Goal: Task Accomplishment & Management: Manage account settings

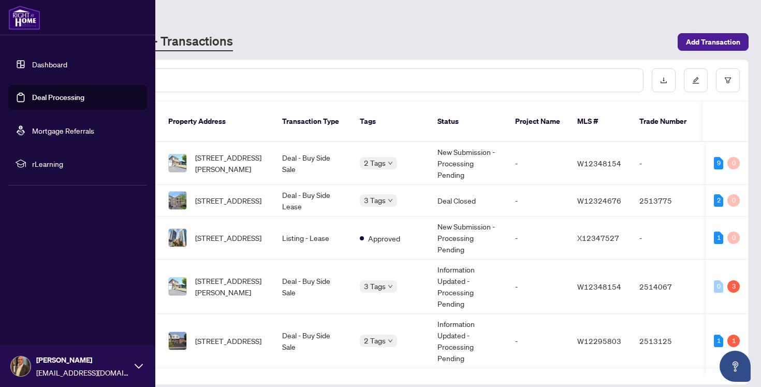
click at [55, 95] on link "Deal Processing" at bounding box center [58, 97] width 52 height 9
click at [55, 66] on link "Dashboard" at bounding box center [49, 64] width 35 height 9
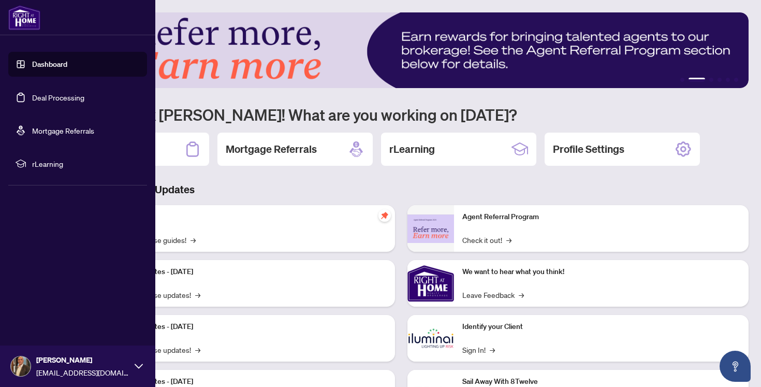
click at [45, 101] on link "Deal Processing" at bounding box center [58, 97] width 52 height 9
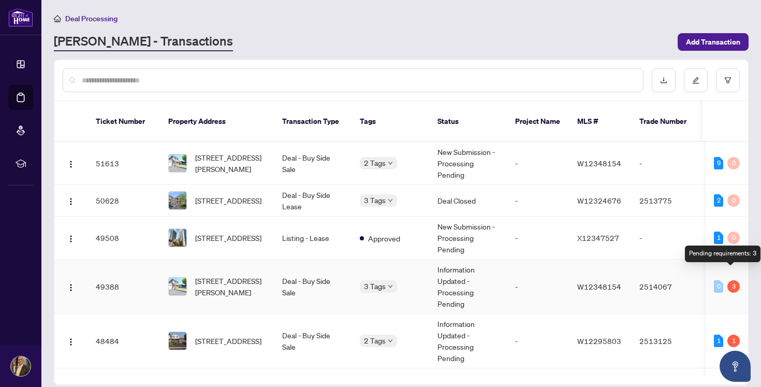
click at [733, 280] on div "3" at bounding box center [733, 286] width 12 height 12
click at [233, 275] on span "[STREET_ADDRESS][PERSON_NAME]" at bounding box center [230, 286] width 70 height 23
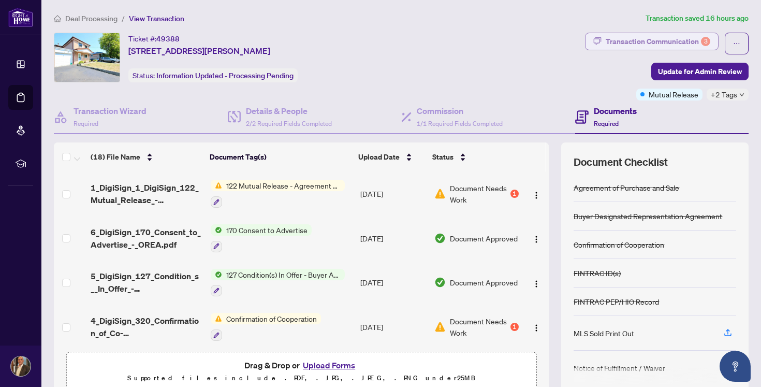
click at [639, 37] on div "Transaction Communication 3" at bounding box center [658, 41] width 105 height 17
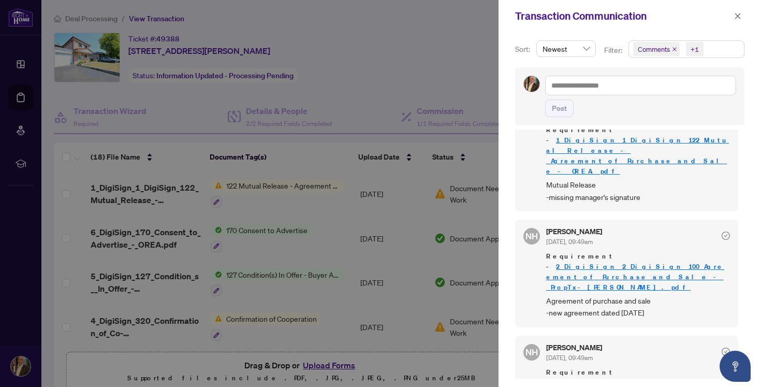
scroll to position [185, 0]
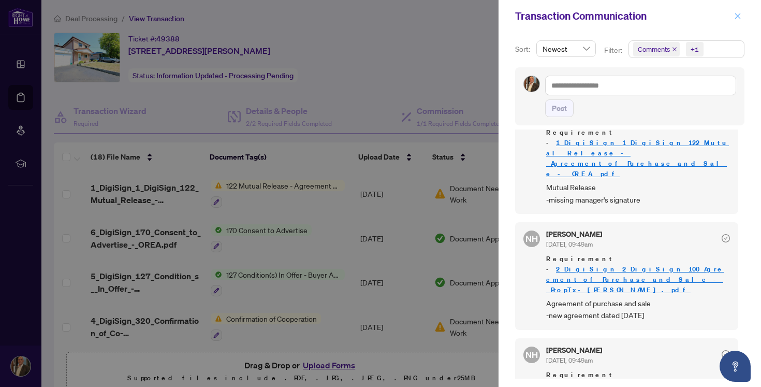
click at [738, 16] on icon "close" at bounding box center [738, 16] width 6 height 6
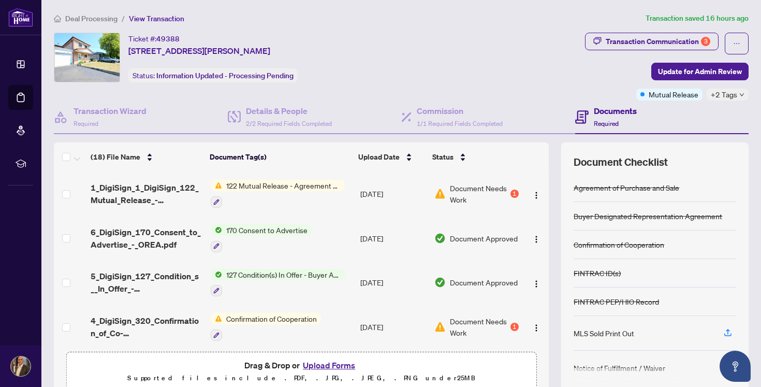
click at [506, 192] on div "Document Needs Work 1" at bounding box center [476, 193] width 84 height 23
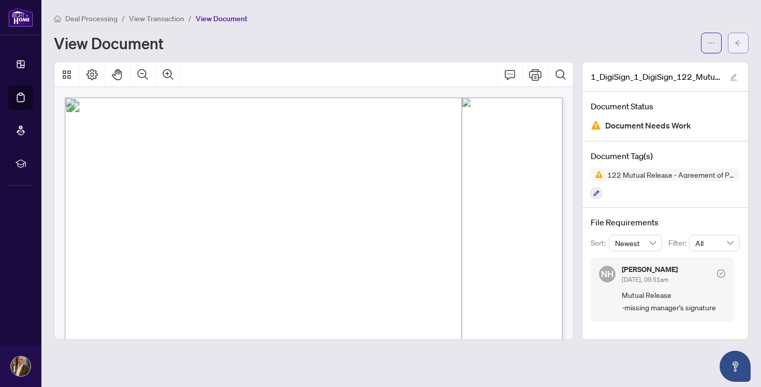
click at [736, 41] on icon "arrow-left" at bounding box center [738, 42] width 7 height 7
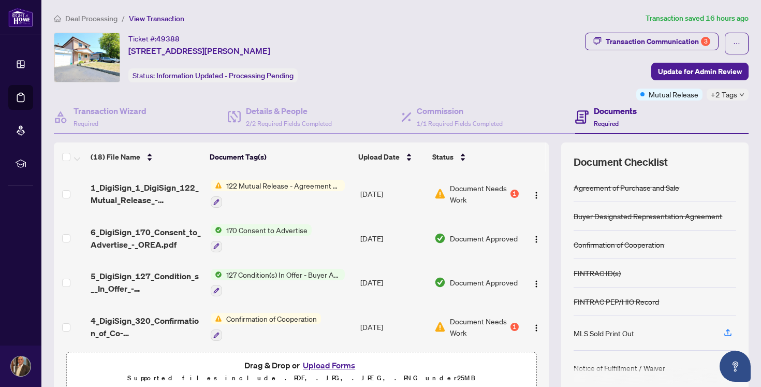
click at [468, 324] on span "Document Needs Work" at bounding box center [479, 326] width 59 height 23
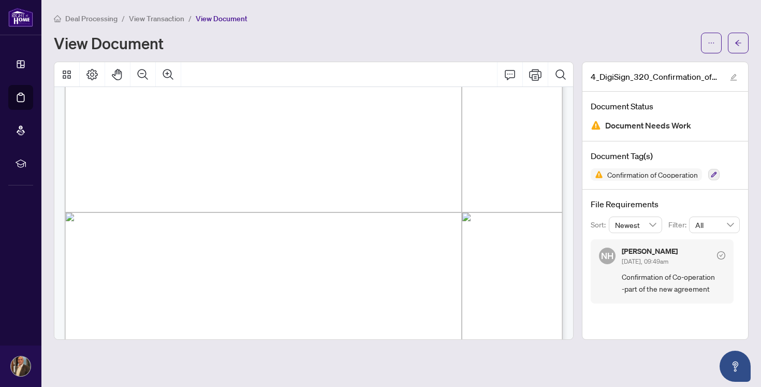
scroll to position [1074, 0]
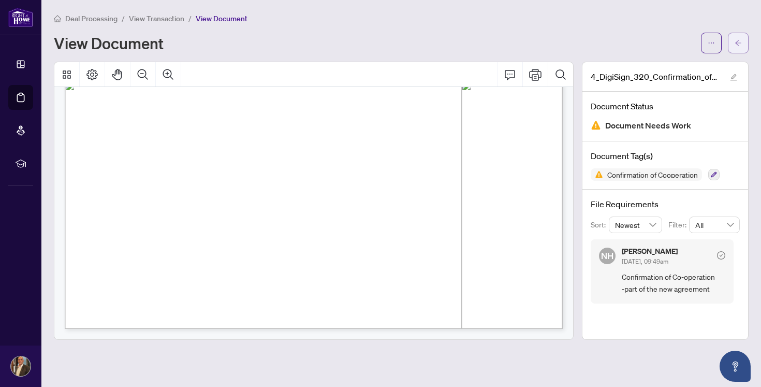
click at [742, 40] on button "button" at bounding box center [738, 43] width 21 height 21
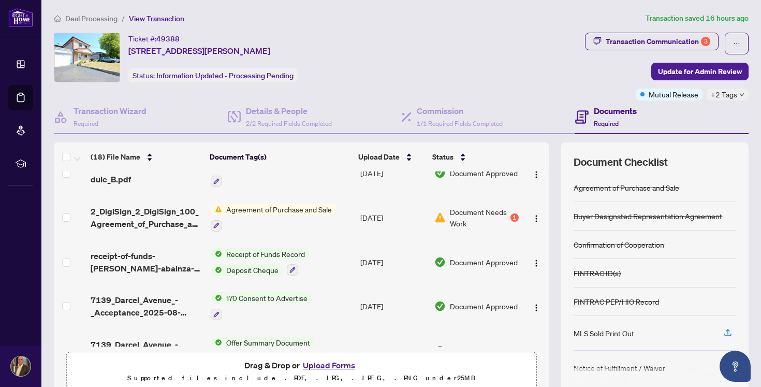
scroll to position [243, 0]
click at [289, 210] on span "Agreement of Purchase and Sale" at bounding box center [279, 208] width 114 height 11
click at [464, 209] on span "Document Needs Work" at bounding box center [479, 217] width 59 height 23
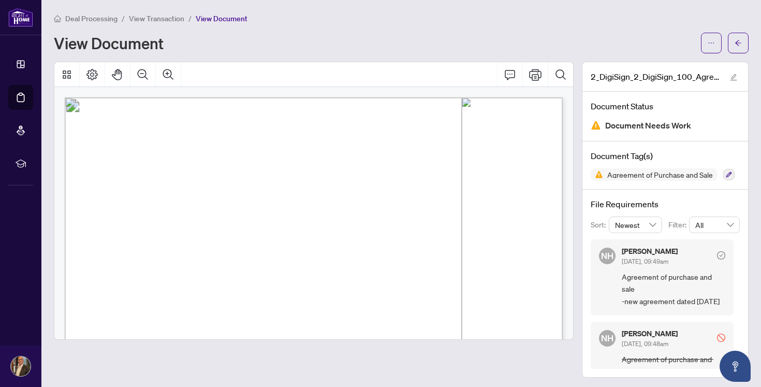
scroll to position [2, 0]
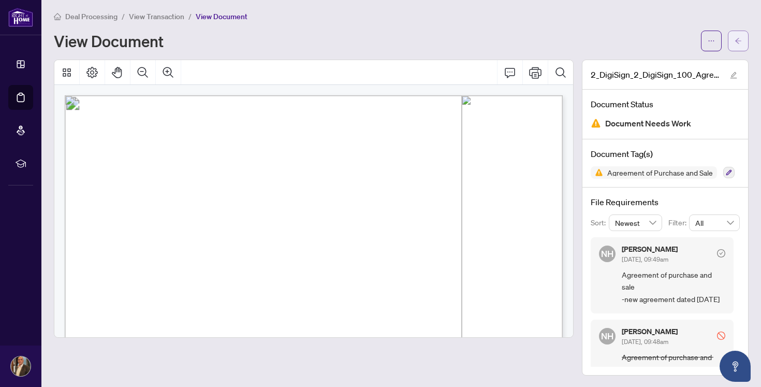
click at [732, 35] on button "button" at bounding box center [738, 41] width 21 height 21
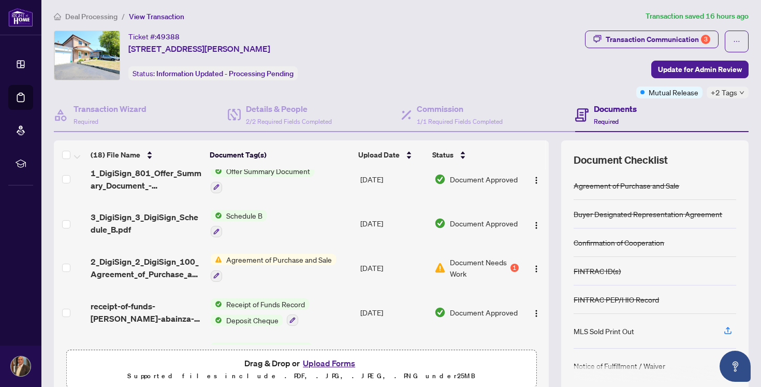
scroll to position [180, 0]
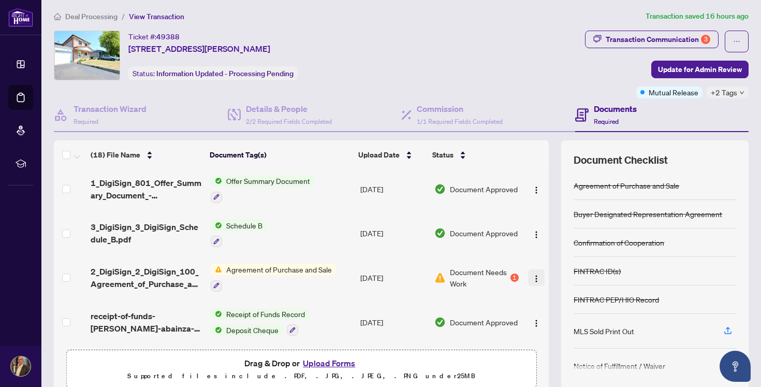
click at [534, 275] on img "button" at bounding box center [536, 278] width 8 height 8
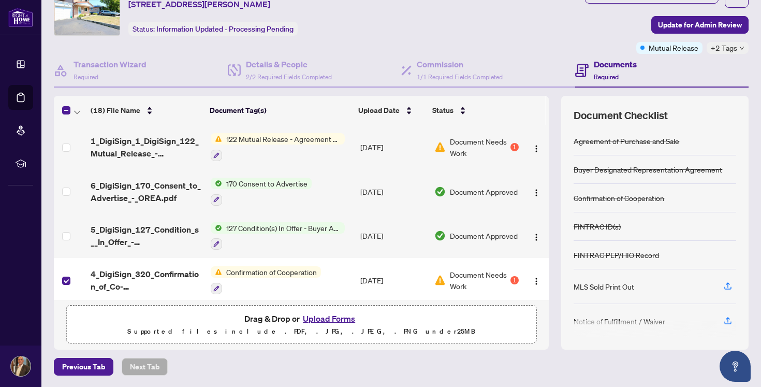
scroll to position [0, 0]
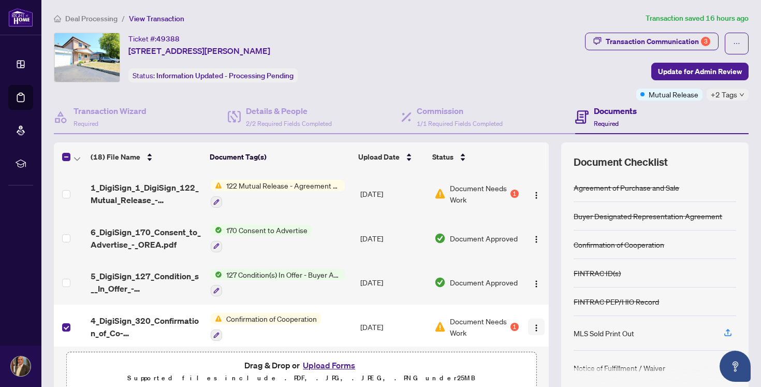
click at [535, 327] on img "button" at bounding box center [536, 328] width 8 height 8
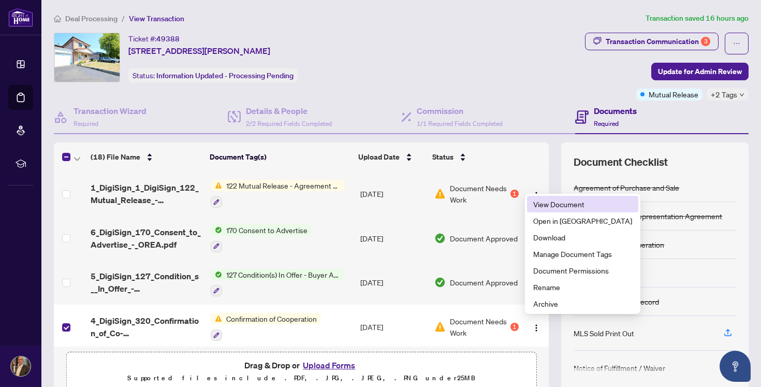
click at [568, 205] on span "View Document" at bounding box center [582, 203] width 99 height 11
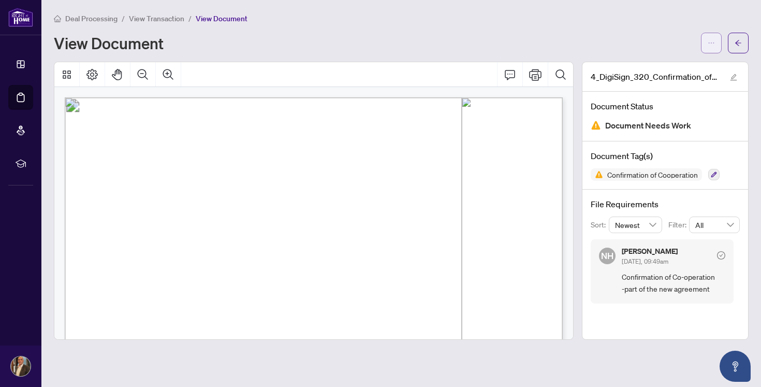
click at [714, 50] on span "button" at bounding box center [711, 43] width 7 height 17
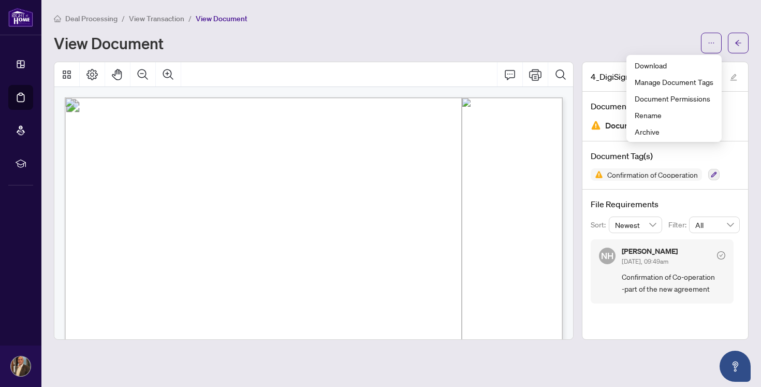
click at [664, 21] on div "Deal Processing / View Transaction / View Document" at bounding box center [401, 18] width 695 height 12
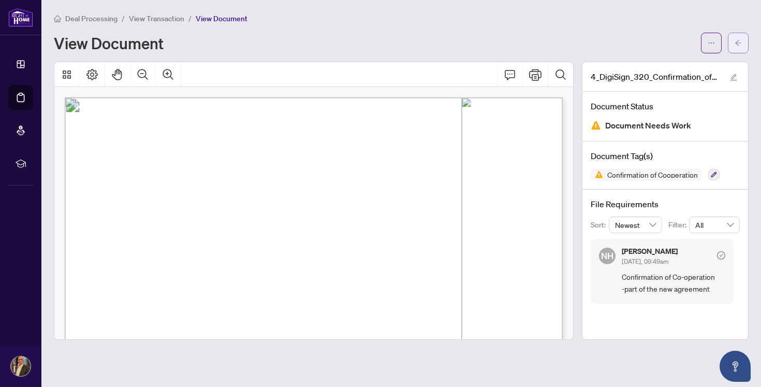
click at [742, 41] on button "button" at bounding box center [738, 43] width 21 height 21
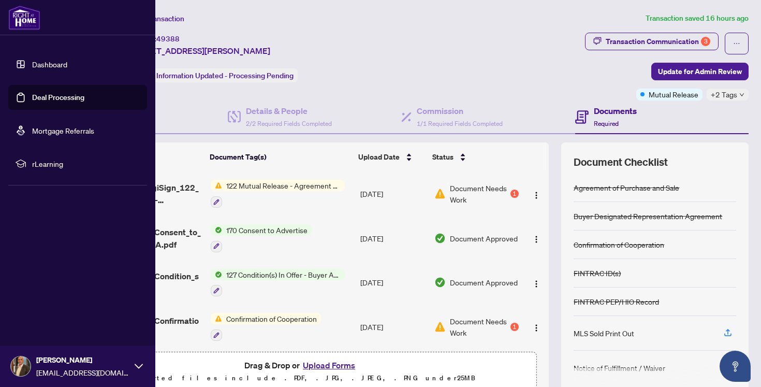
click at [56, 99] on link "Deal Processing" at bounding box center [58, 97] width 52 height 9
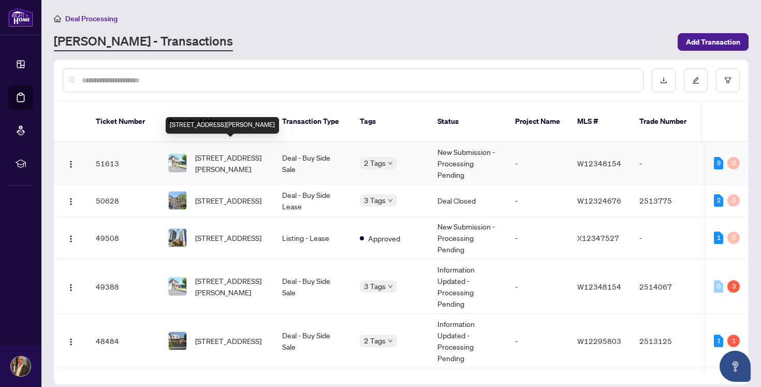
click at [260, 152] on span "[STREET_ADDRESS][PERSON_NAME]" at bounding box center [230, 163] width 70 height 23
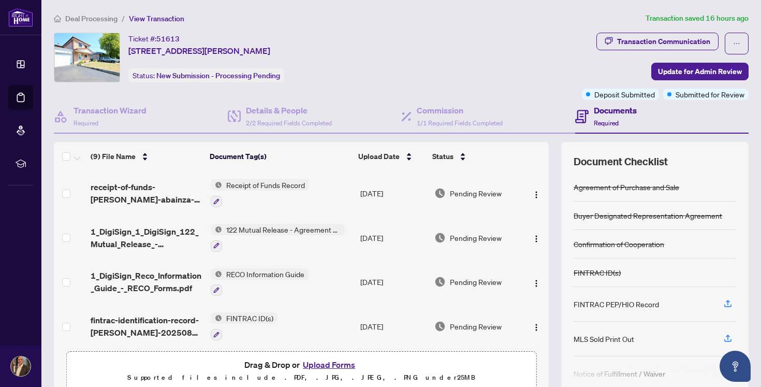
click at [290, 229] on span "122 Mutual Release - Agreement of Purchase and Sale" at bounding box center [283, 229] width 123 height 11
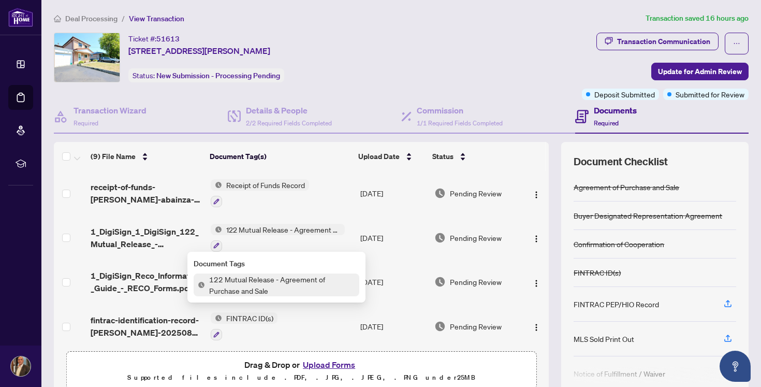
click at [269, 284] on span "122 Mutual Release - Agreement of Purchase and Sale" at bounding box center [282, 284] width 154 height 23
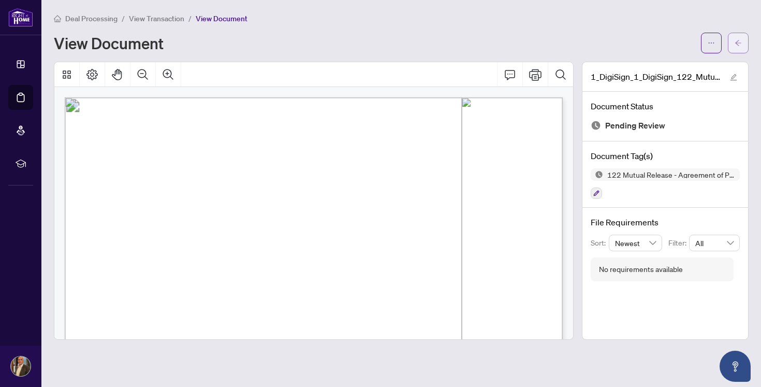
click at [740, 41] on icon "arrow-left" at bounding box center [738, 42] width 7 height 7
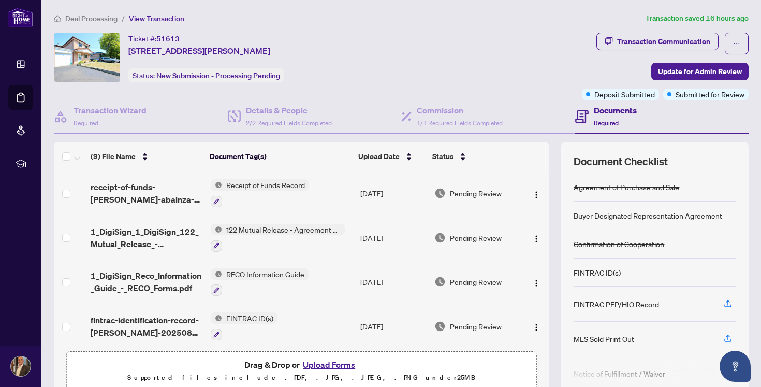
click at [432, 51] on div "Ticket #: 51613 [STREET_ADDRESS][PERSON_NAME] Status: New Submission - Processi…" at bounding box center [316, 58] width 524 height 50
